Goal: Find specific page/section

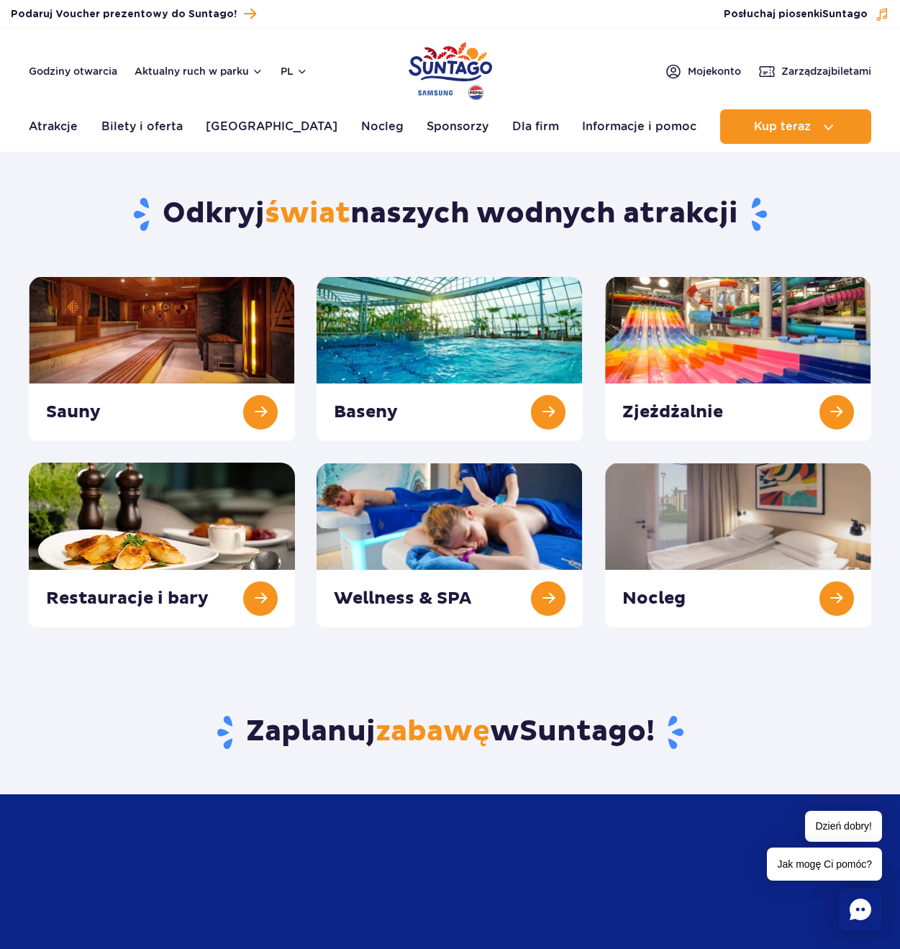
click at [721, 405] on link at bounding box center [738, 358] width 266 height 165
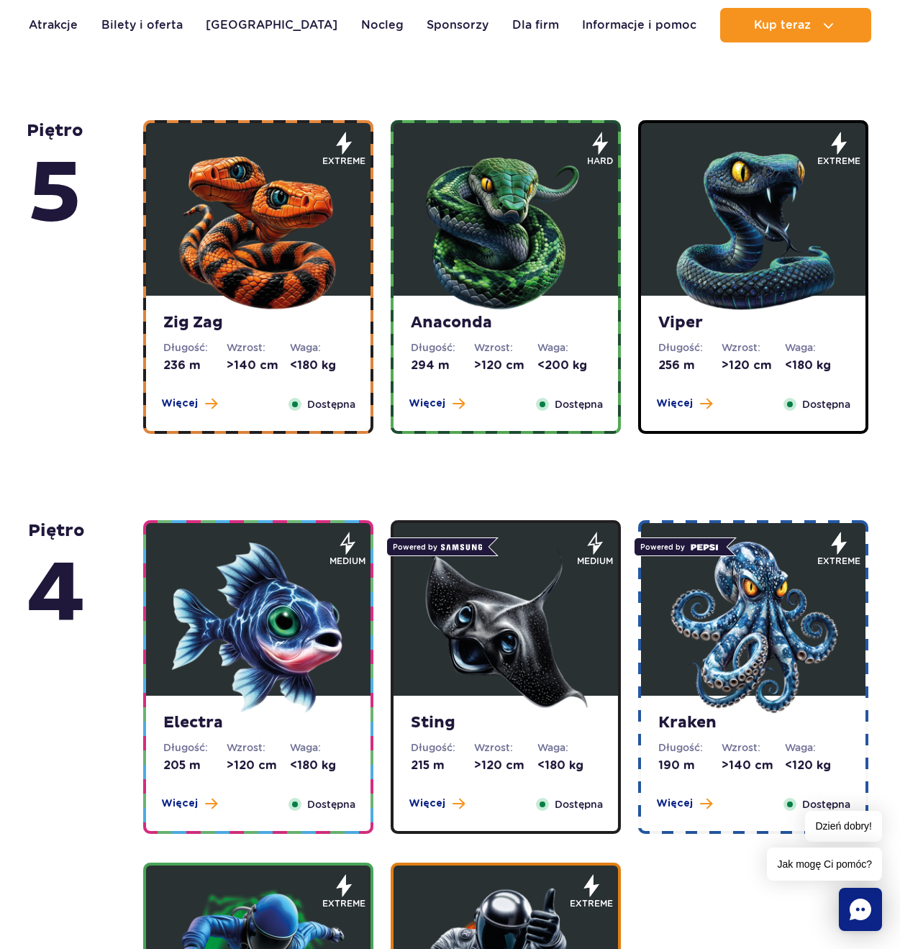
scroll to position [600, 0]
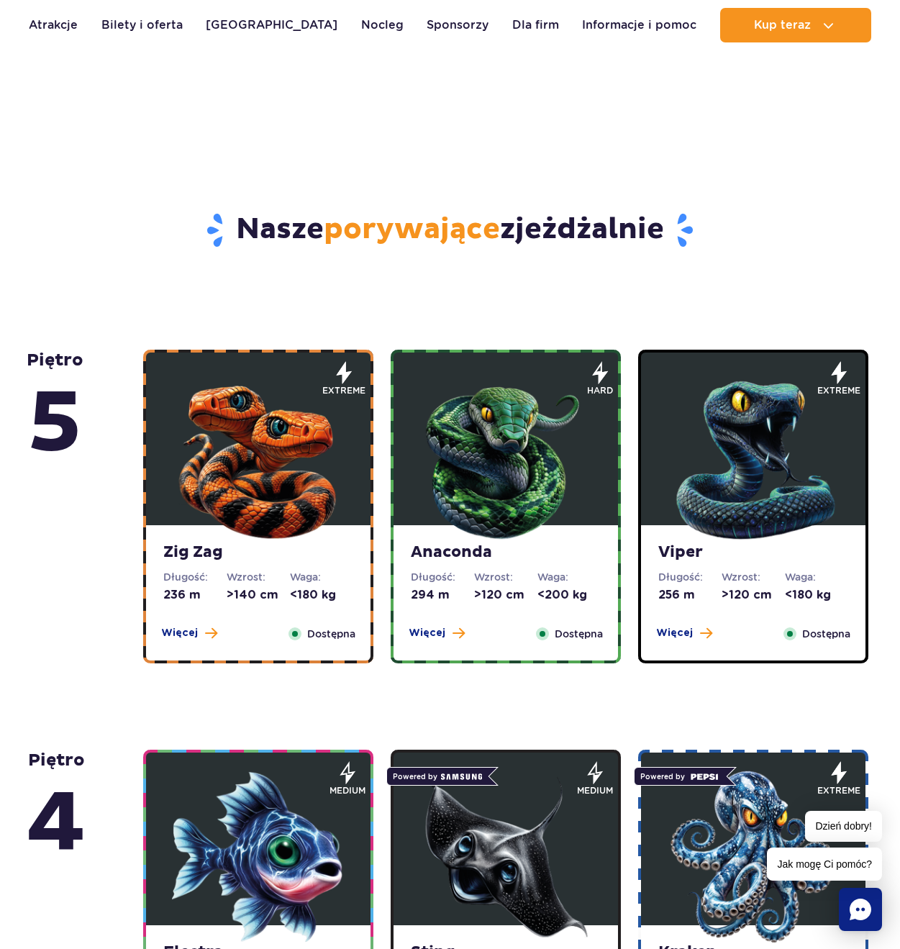
click at [721, 485] on img at bounding box center [753, 456] width 173 height 173
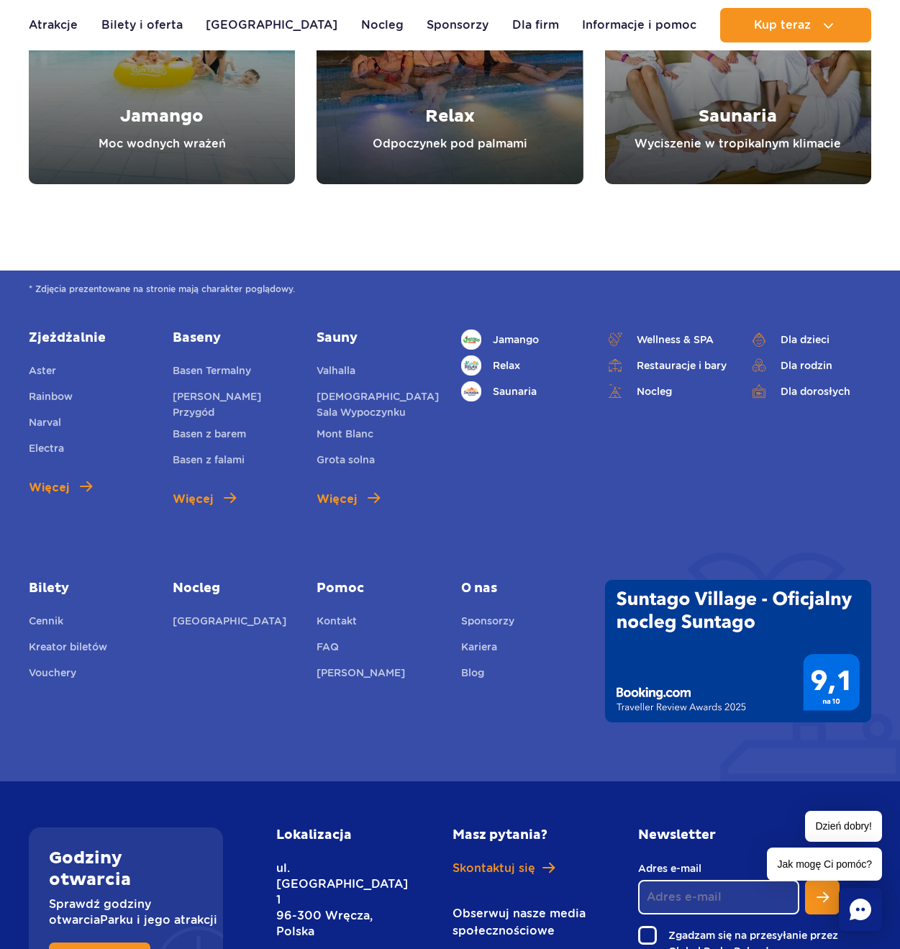
scroll to position [5841, 0]
